Goal: Task Accomplishment & Management: Use online tool/utility

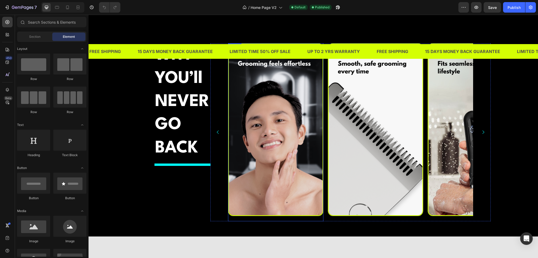
scroll to position [867, 0]
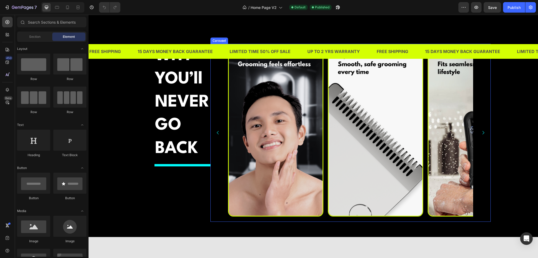
click at [214, 147] on div "Image Image Image Image Image" at bounding box center [350, 133] width 280 height 178
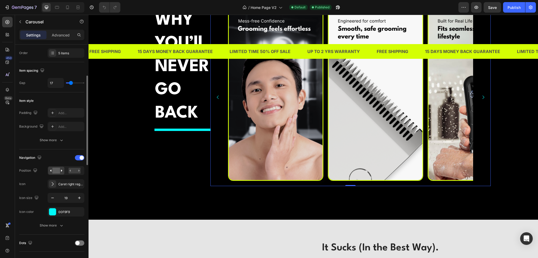
scroll to position [105, 0]
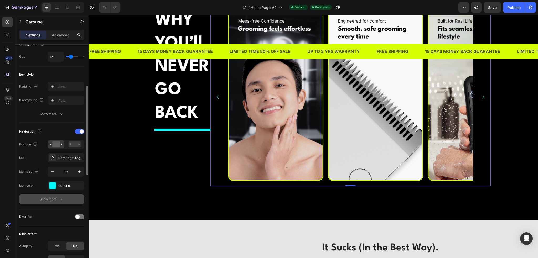
click at [55, 197] on div "Show more" at bounding box center [52, 199] width 24 height 5
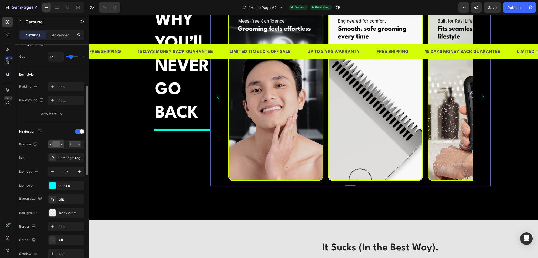
scroll to position [131, 0]
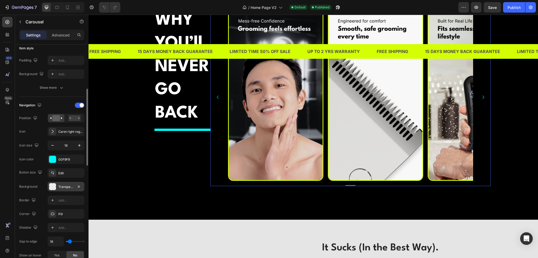
click at [52, 189] on div at bounding box center [52, 186] width 7 height 7
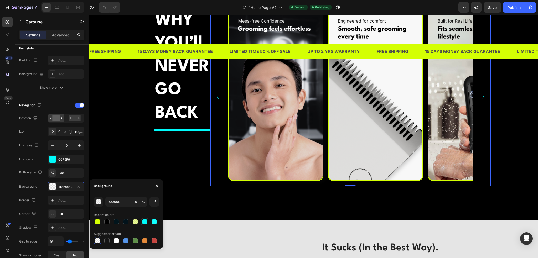
click at [147, 223] on div at bounding box center [144, 221] width 5 height 5
type input "00F9F9"
type input "100"
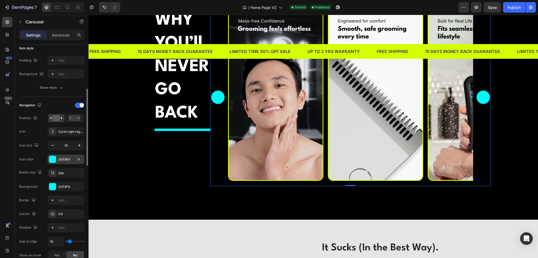
click at [59, 162] on div "00F9F9" at bounding box center [66, 159] width 37 height 9
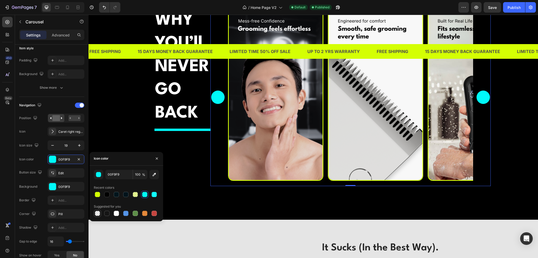
click at [99, 211] on div at bounding box center [97, 213] width 5 height 5
type input "000000"
type input "0"
click at [98, 213] on div at bounding box center [97, 213] width 5 height 5
click at [116, 213] on div at bounding box center [116, 213] width 5 height 5
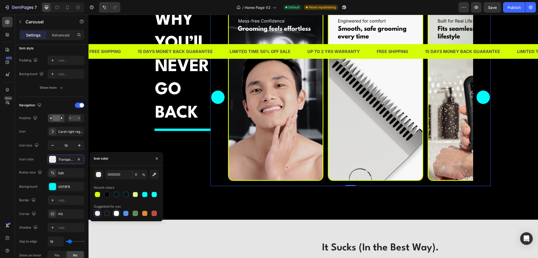
type input "FFFFFF"
type input "100"
click at [96, 214] on div at bounding box center [97, 213] width 5 height 5
type input "000000"
type input "0"
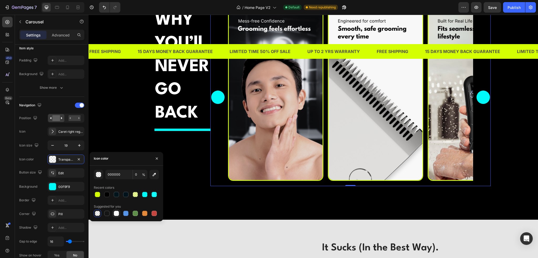
click at [115, 214] on div at bounding box center [116, 213] width 5 height 5
type input "FFFFFF"
type input "100"
click at [106, 214] on div at bounding box center [106, 213] width 5 height 5
type input "151515"
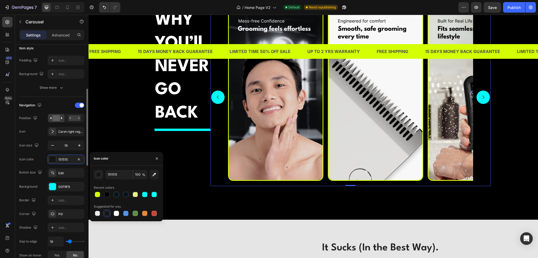
click at [30, 196] on div "Border" at bounding box center [28, 200] width 18 height 8
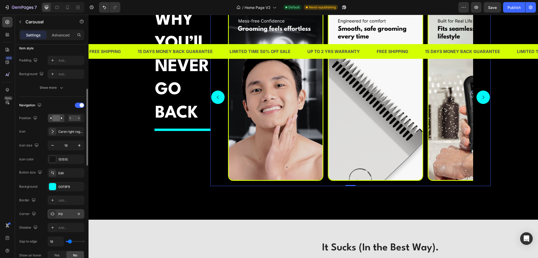
click at [65, 213] on div "Pill" at bounding box center [65, 214] width 15 height 5
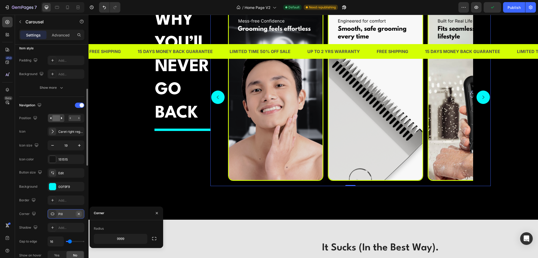
click at [78, 214] on icon "button" at bounding box center [79, 214] width 4 height 4
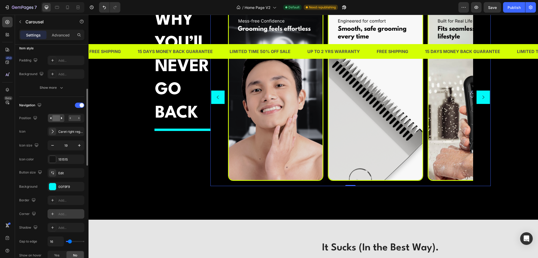
click at [62, 213] on div "Add..." at bounding box center [70, 214] width 25 height 5
type input "9999"
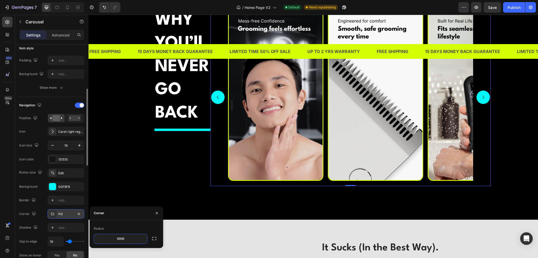
click at [49, 214] on div at bounding box center [52, 213] width 7 height 7
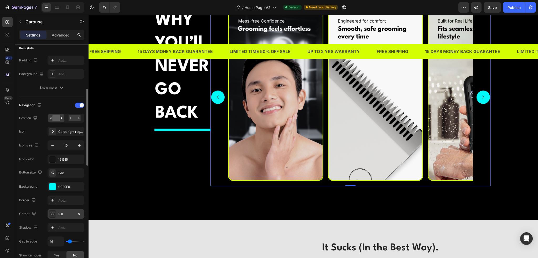
click at [53, 214] on icon at bounding box center [52, 214] width 4 height 4
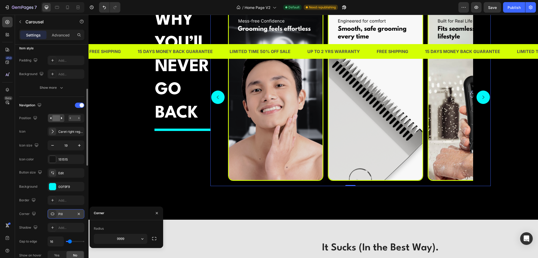
click at [53, 214] on icon at bounding box center [52, 214] width 4 height 4
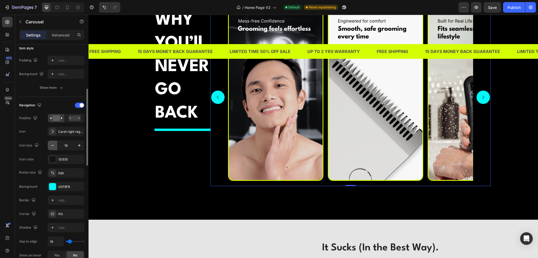
click at [52, 145] on icon "button" at bounding box center [52, 145] width 5 height 5
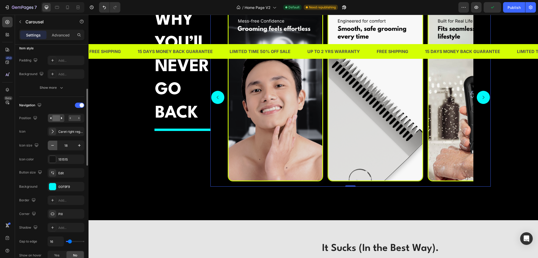
click at [52, 147] on icon "button" at bounding box center [52, 145] width 5 height 5
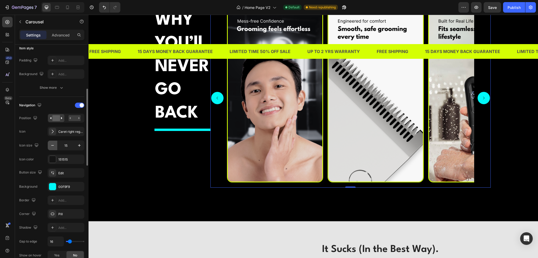
click at [52, 147] on icon "button" at bounding box center [52, 145] width 5 height 5
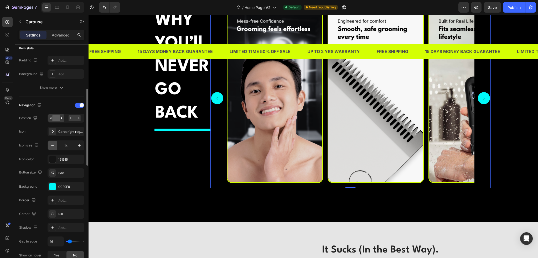
click at [52, 147] on icon "button" at bounding box center [52, 145] width 5 height 5
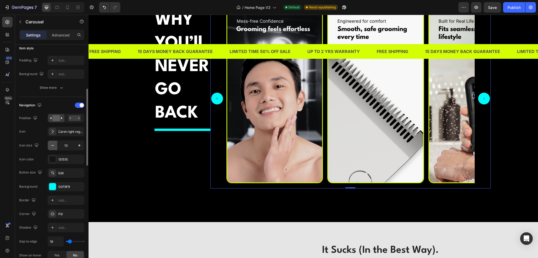
click at [52, 147] on icon "button" at bounding box center [52, 145] width 5 height 5
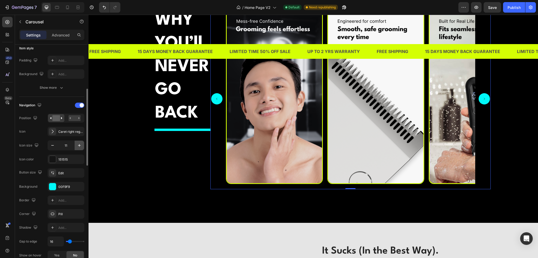
click at [79, 146] on icon "button" at bounding box center [79, 145] width 3 height 3
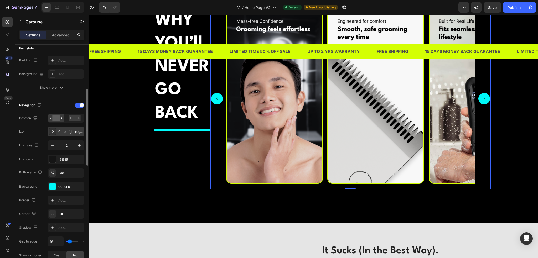
click at [62, 135] on div "Caret right regular" at bounding box center [66, 131] width 37 height 9
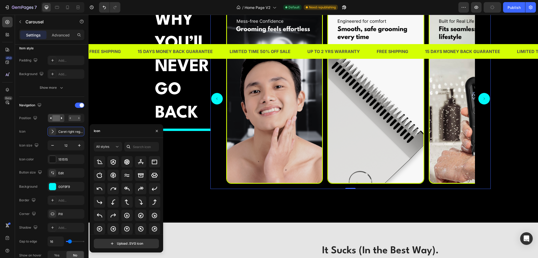
scroll to position [105, 0]
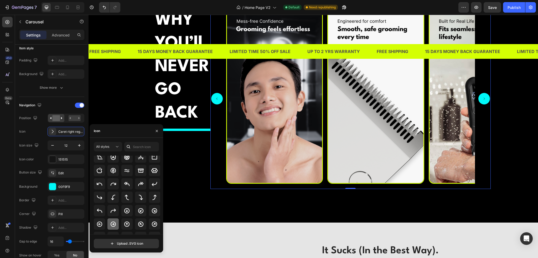
click at [112, 223] on icon at bounding box center [113, 224] width 6 height 6
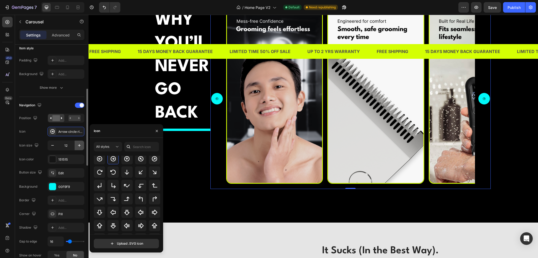
click at [80, 145] on icon "button" at bounding box center [79, 145] width 5 height 5
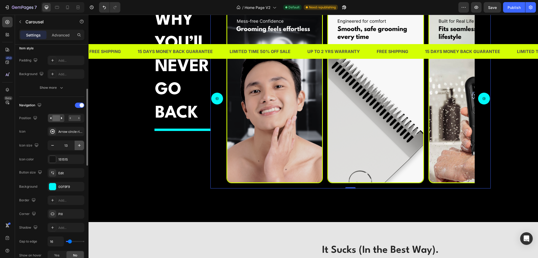
click at [80, 146] on icon "button" at bounding box center [79, 145] width 5 height 5
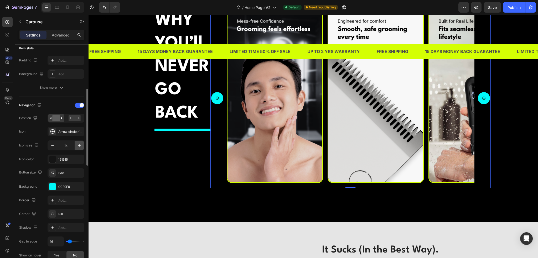
click at [80, 146] on icon "button" at bounding box center [79, 145] width 5 height 5
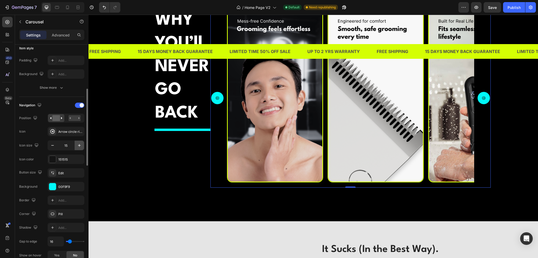
click at [80, 146] on icon "button" at bounding box center [79, 145] width 5 height 5
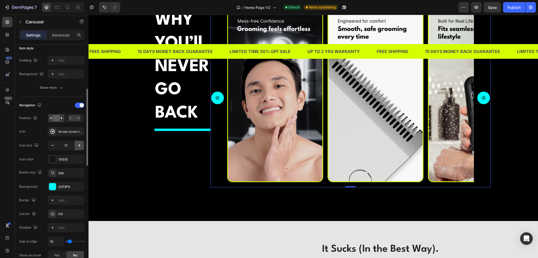
click at [80, 146] on icon "button" at bounding box center [79, 145] width 5 height 5
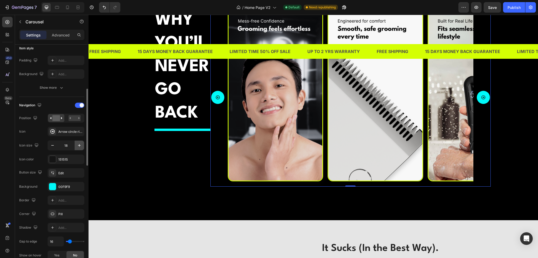
click at [80, 146] on icon "button" at bounding box center [79, 145] width 5 height 5
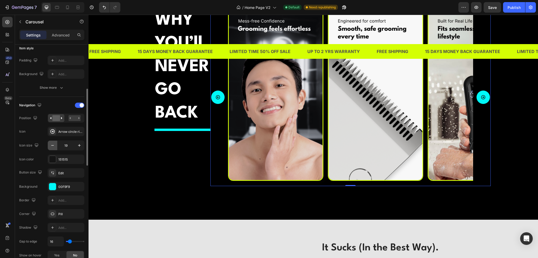
click at [53, 147] on icon "button" at bounding box center [52, 145] width 5 height 5
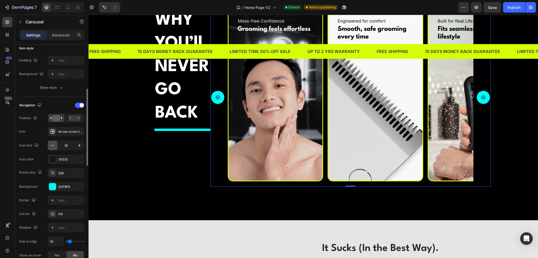
click at [53, 147] on icon "button" at bounding box center [52, 145] width 5 height 5
type input "16"
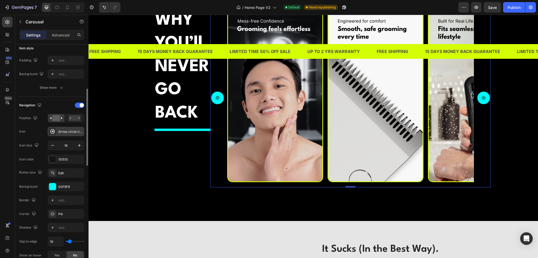
click at [79, 132] on div "Arrow circle right bold" at bounding box center [70, 131] width 25 height 5
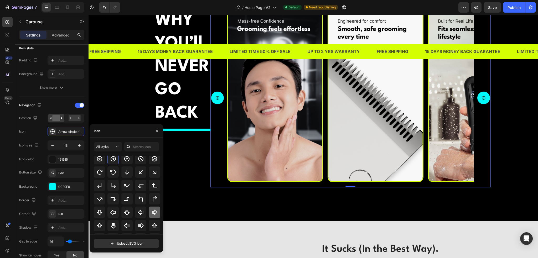
click at [149, 214] on div at bounding box center [154, 212] width 11 height 11
click at [113, 213] on icon at bounding box center [113, 212] width 6 height 6
click at [149, 214] on div at bounding box center [154, 212] width 11 height 11
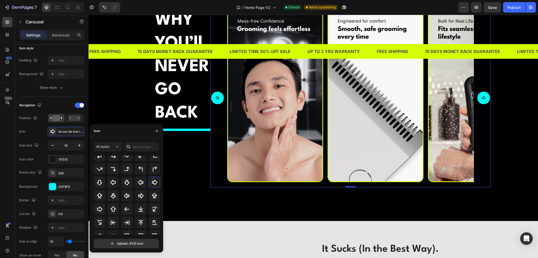
scroll to position [186, 0]
click at [102, 209] on icon at bounding box center [99, 209] width 6 height 6
click at [124, 210] on icon at bounding box center [127, 209] width 6 height 6
click at [127, 220] on icon at bounding box center [127, 222] width 6 height 6
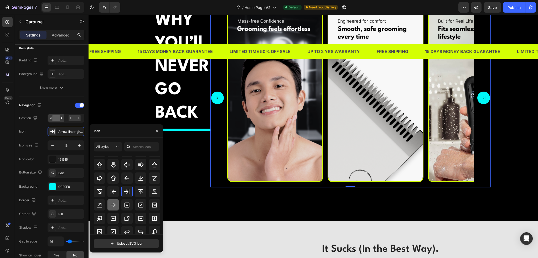
click at [116, 207] on icon at bounding box center [113, 205] width 6 height 6
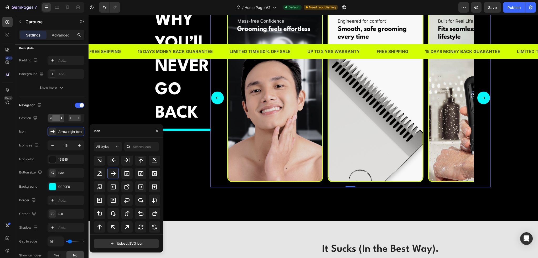
scroll to position [239, 0]
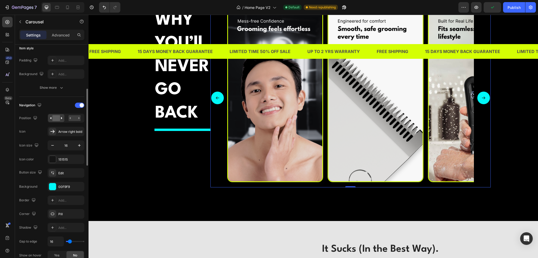
type input "20"
type input "16"
type input "8"
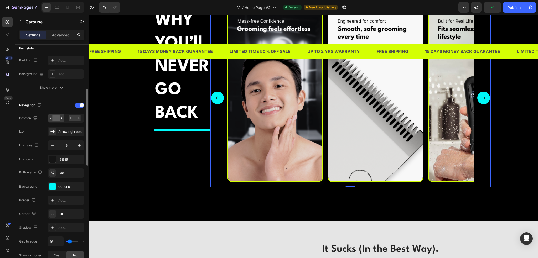
type input "8"
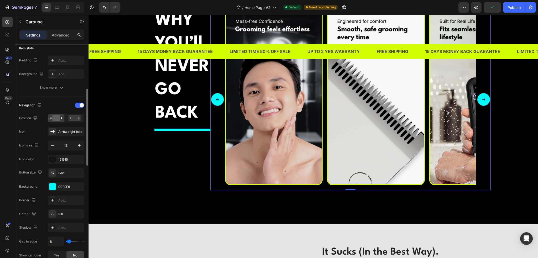
type input "2"
type input "0"
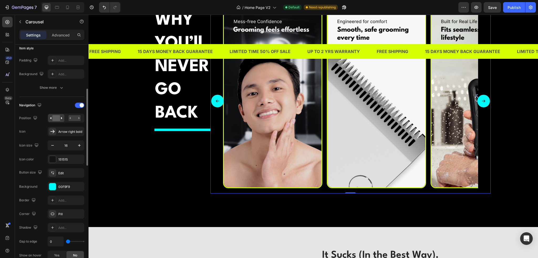
type input "2"
type input "4"
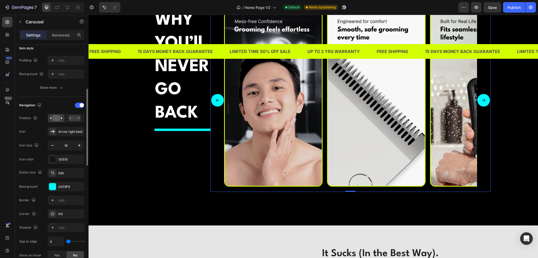
type input "6"
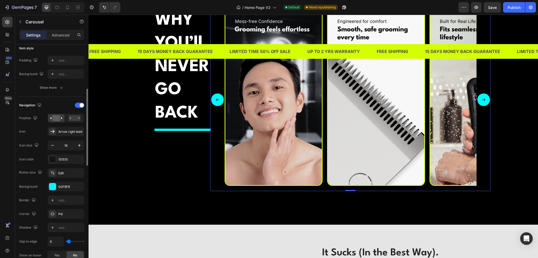
type input "9"
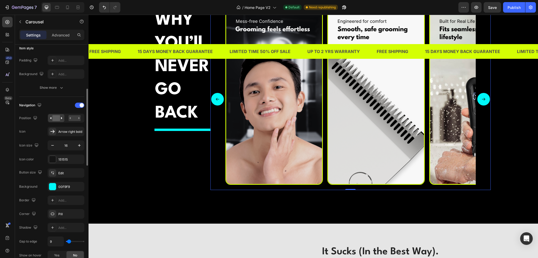
type input "8"
click at [69, 241] on input "range" at bounding box center [75, 241] width 18 height 1
click at [52, 147] on icon "button" at bounding box center [52, 145] width 5 height 5
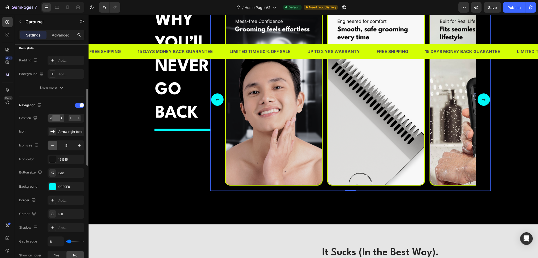
click at [52, 147] on icon "button" at bounding box center [52, 145] width 5 height 5
type input "14"
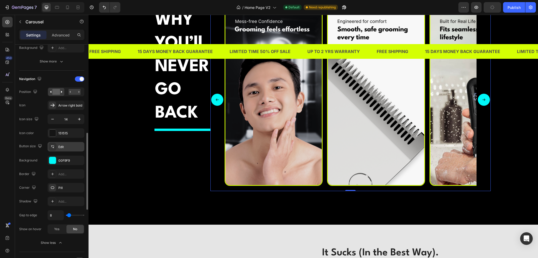
scroll to position [184, 0]
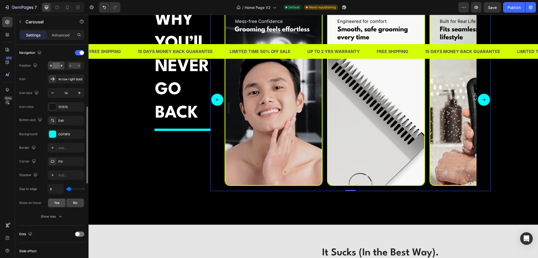
click at [61, 204] on div "Yes" at bounding box center [56, 203] width 17 height 8
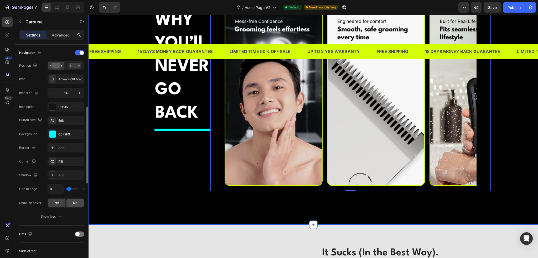
click at [74, 201] on span "No" at bounding box center [75, 203] width 4 height 5
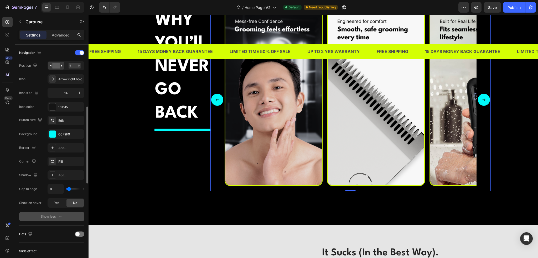
click at [67, 217] on button "Show less" at bounding box center [51, 216] width 65 height 9
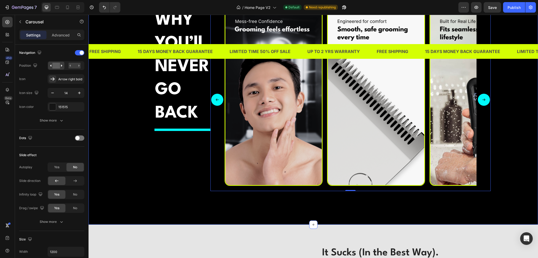
click at [119, 153] on div "WHY YOU’ll NEVER GO BACK Heading Title Line Image Image Image Image Image Carou…" at bounding box center [313, 105] width 442 height 195
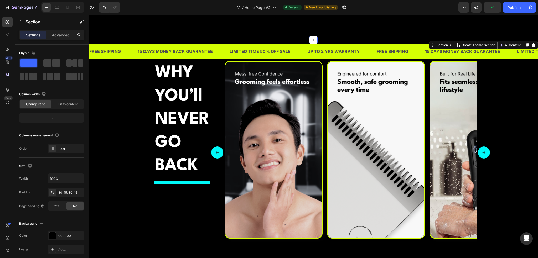
scroll to position [841, 0]
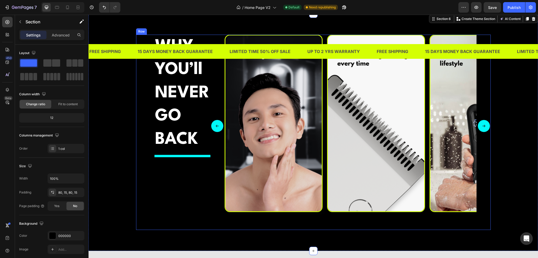
click at [210, 184] on div "Image Image Image Image Image" at bounding box center [350, 126] width 280 height 183
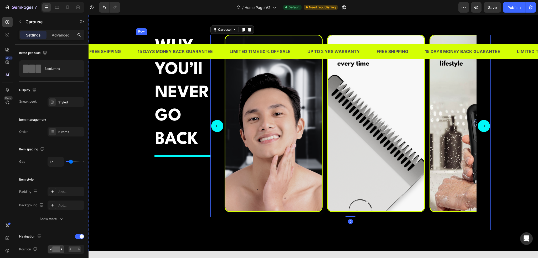
click at [178, 186] on div "WHY YOU’ll NEVER GO BACK Heading Title Line" at bounding box center [182, 132] width 56 height 195
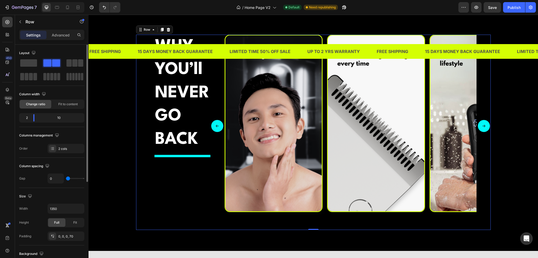
type input "2"
type input "4"
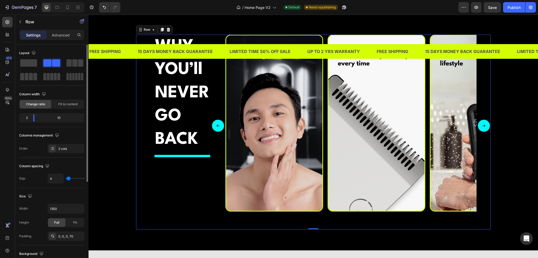
type input "6"
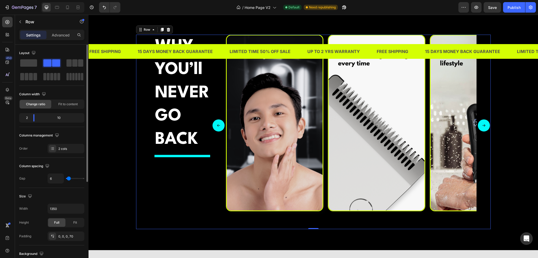
type input "6"
click at [69, 179] on input "range" at bounding box center [75, 178] width 18 height 1
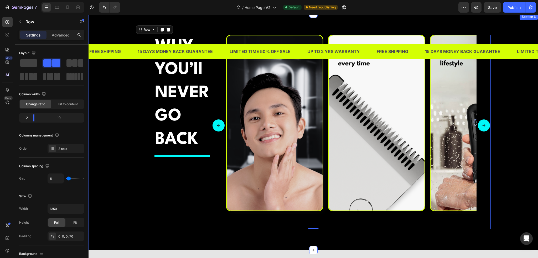
click at [514, 127] on div "WHY YOU’ll NEVER GO BACK Heading Title Line Image Image Image Image Image Carou…" at bounding box center [313, 132] width 442 height 195
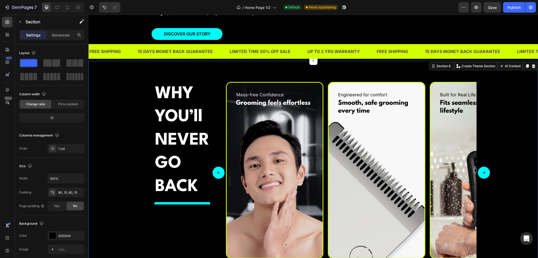
scroll to position [788, 0]
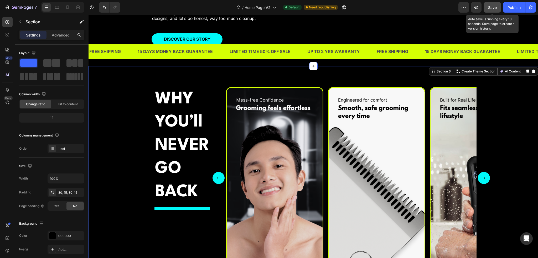
click at [495, 7] on span "Save" at bounding box center [492, 7] width 9 height 4
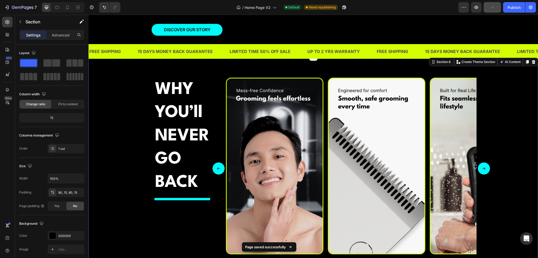
scroll to position [841, 0]
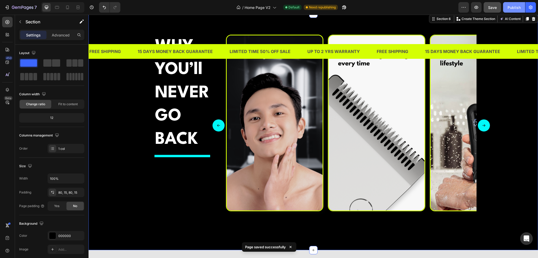
click at [510, 7] on div "Publish" at bounding box center [513, 8] width 13 height 6
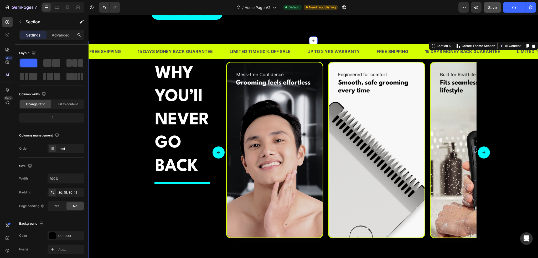
scroll to position [814, 0]
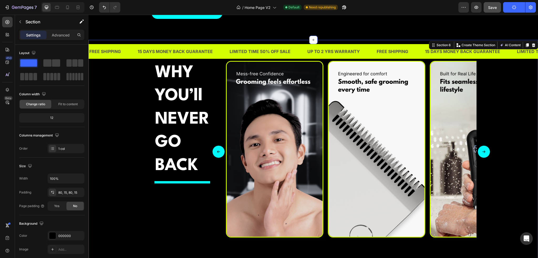
click at [509, 102] on div "WHY YOU’ll NEVER GO BACK Heading Title Line Image Image Image Image Image Carou…" at bounding box center [313, 158] width 442 height 195
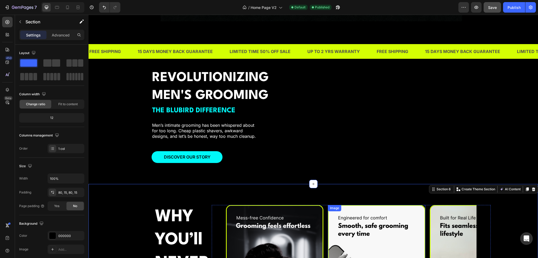
scroll to position [657, 0]
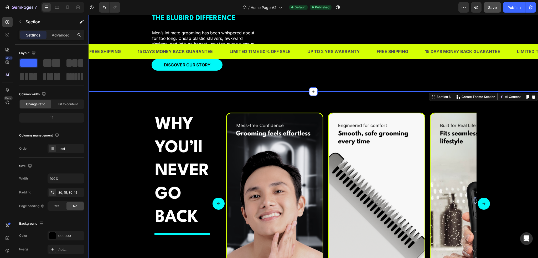
click at [101, 92] on div "REVOLUTIONIZING MEN'S GROOMING Heading THE BLUBIRD DIFFERENCE Text Block Men’s …" at bounding box center [313, 10] width 449 height 163
click at [102, 215] on div "WHY YOU’ll NEVER GO BACK Heading Title Line Image Image Image Image Image Carou…" at bounding box center [313, 210] width 449 height 237
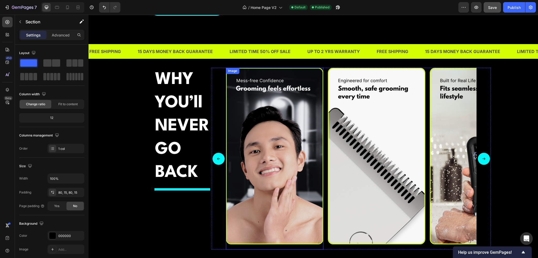
scroll to position [814, 0]
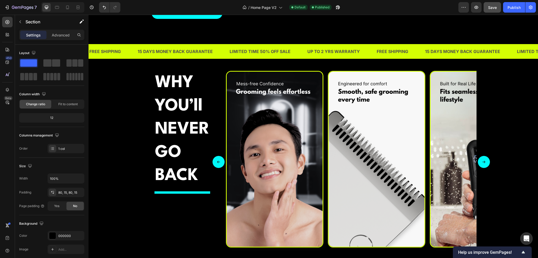
click at [126, 115] on div "WHY YOU’ll NEVER GO BACK Heading Title Line Image Image Image Image Image Carou…" at bounding box center [313, 168] width 442 height 195
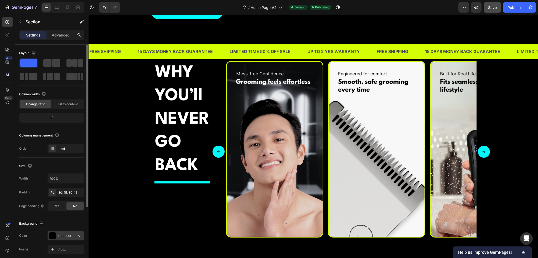
click at [56, 233] on div at bounding box center [52, 235] width 7 height 7
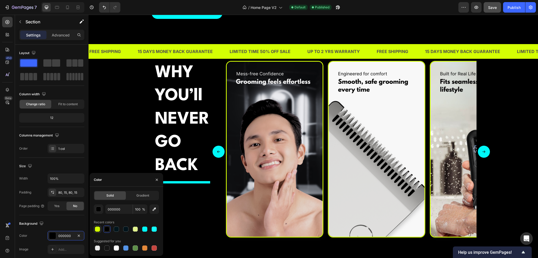
click at [96, 229] on div at bounding box center [97, 229] width 5 height 5
type input "D4FF03"
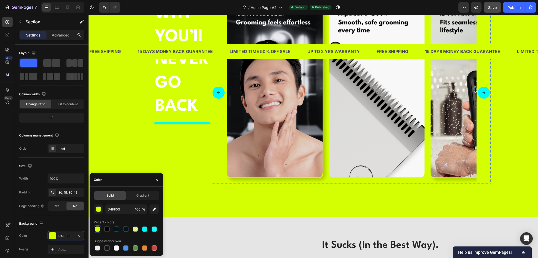
scroll to position [893, 0]
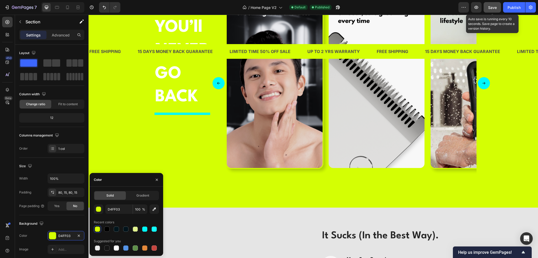
click at [488, 4] on button "Save" at bounding box center [492, 7] width 17 height 11
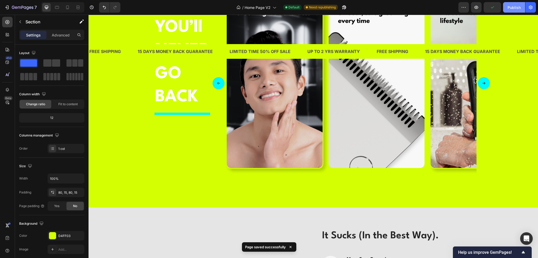
click at [517, 8] on div "Publish" at bounding box center [513, 8] width 13 height 6
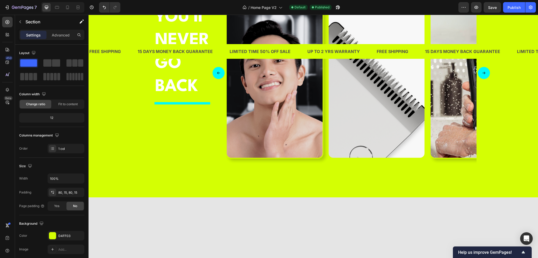
scroll to position [788, 0]
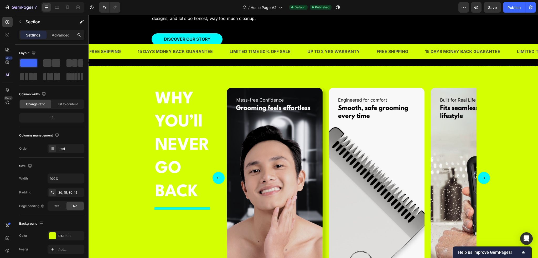
click at [123, 135] on div "WHY YOU’ll NEVER GO BACK Heading Title Line Image Image Image Image Image Carou…" at bounding box center [313, 184] width 442 height 195
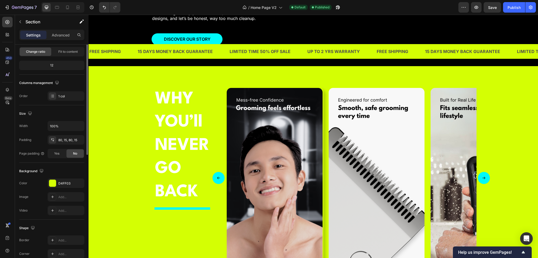
scroll to position [79, 0]
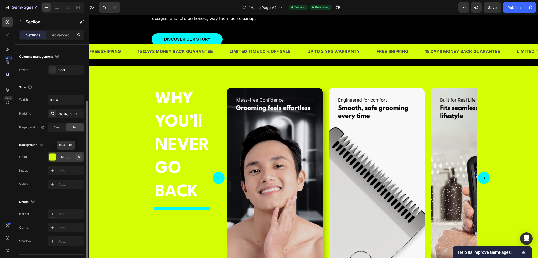
click at [77, 156] on icon "button" at bounding box center [79, 157] width 4 height 4
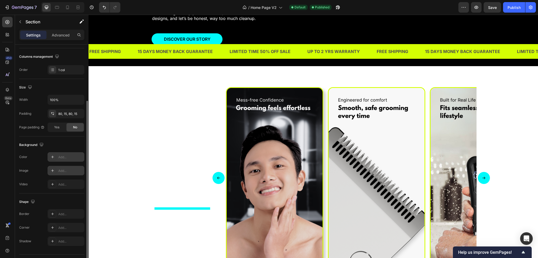
click at [63, 172] on div "Add..." at bounding box center [70, 171] width 25 height 5
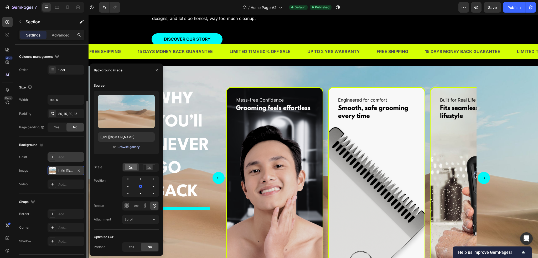
click at [125, 147] on div "Browse gallery" at bounding box center [128, 147] width 22 height 5
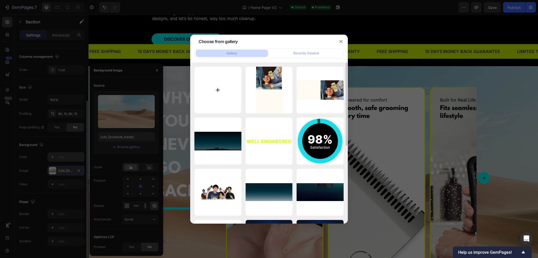
click at [223, 87] on input "file" at bounding box center [217, 90] width 47 height 47
type input "C:\fakepath\Website Section 4A.png"
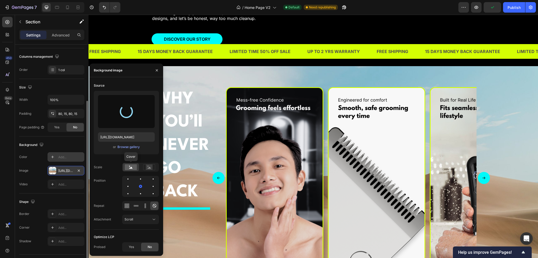
type input "[URL][DOMAIN_NAME]"
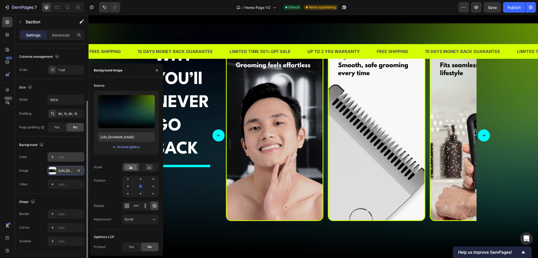
scroll to position [841, 0]
click at [506, 7] on button "Publish" at bounding box center [514, 7] width 22 height 11
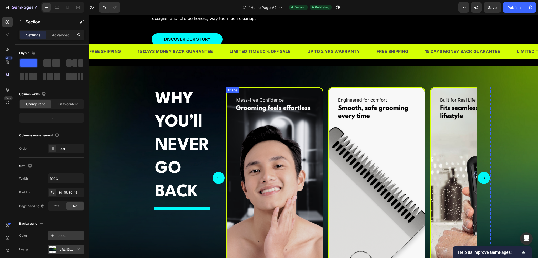
scroll to position [972, 0]
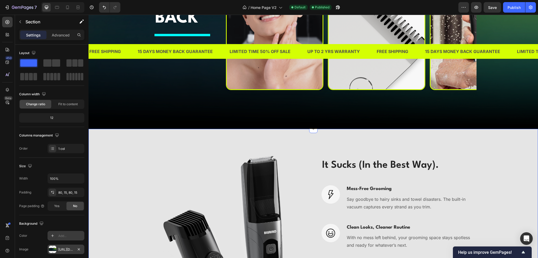
click at [493, 137] on div "Image It Sucks (In the Best Way). Heading Image Mess-Free Grooming Heading Say …" at bounding box center [313, 262] width 449 height 267
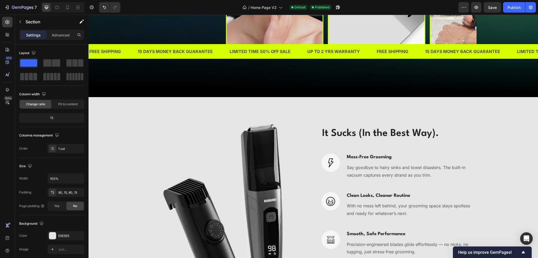
scroll to position [1024, 0]
